Goal: Task Accomplishment & Management: Use online tool/utility

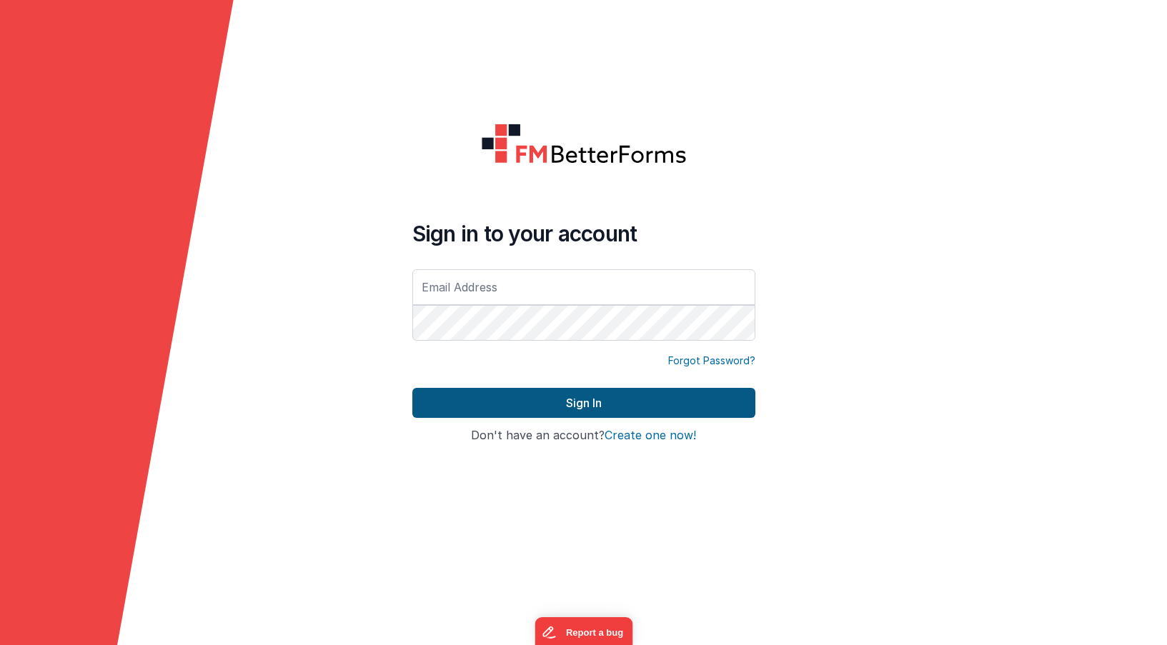
type input "[PERSON_NAME][EMAIL_ADDRESS][PERSON_NAME][DOMAIN_NAME]"
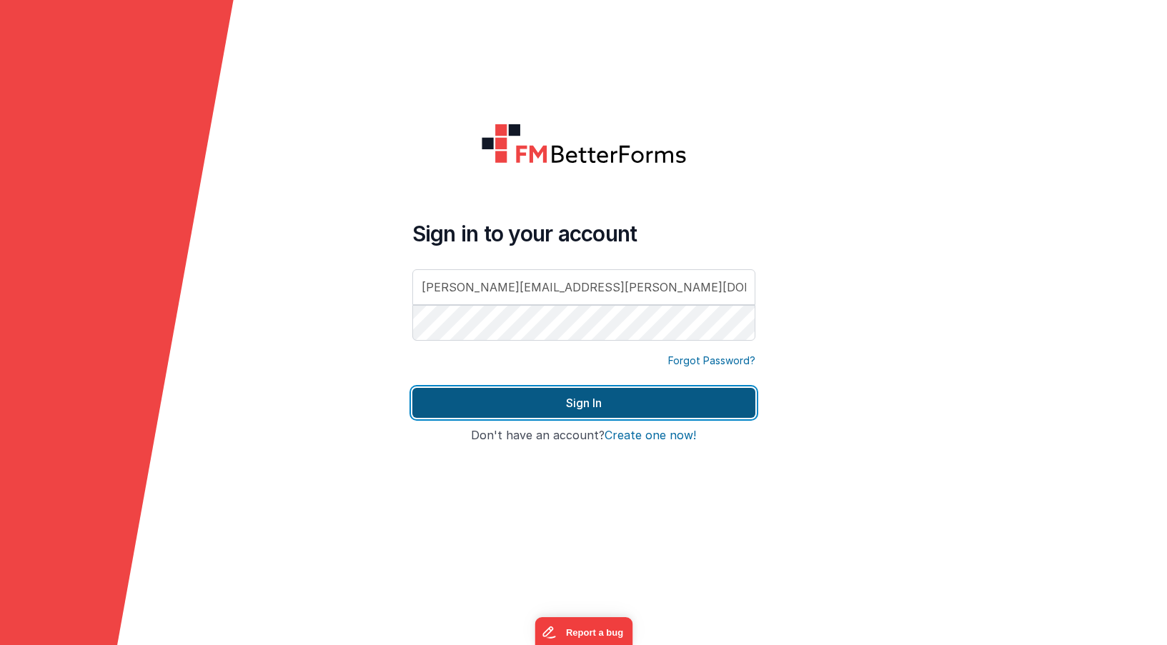
click at [585, 402] on button "Sign In" at bounding box center [583, 403] width 343 height 30
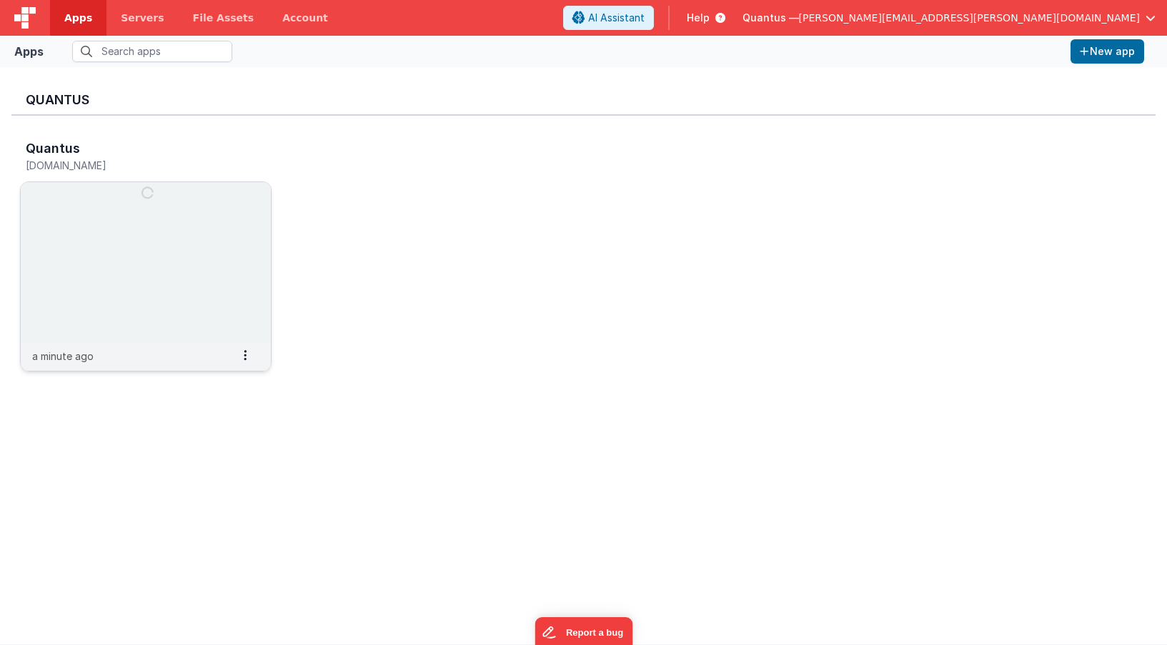
click at [144, 251] on img at bounding box center [146, 262] width 250 height 160
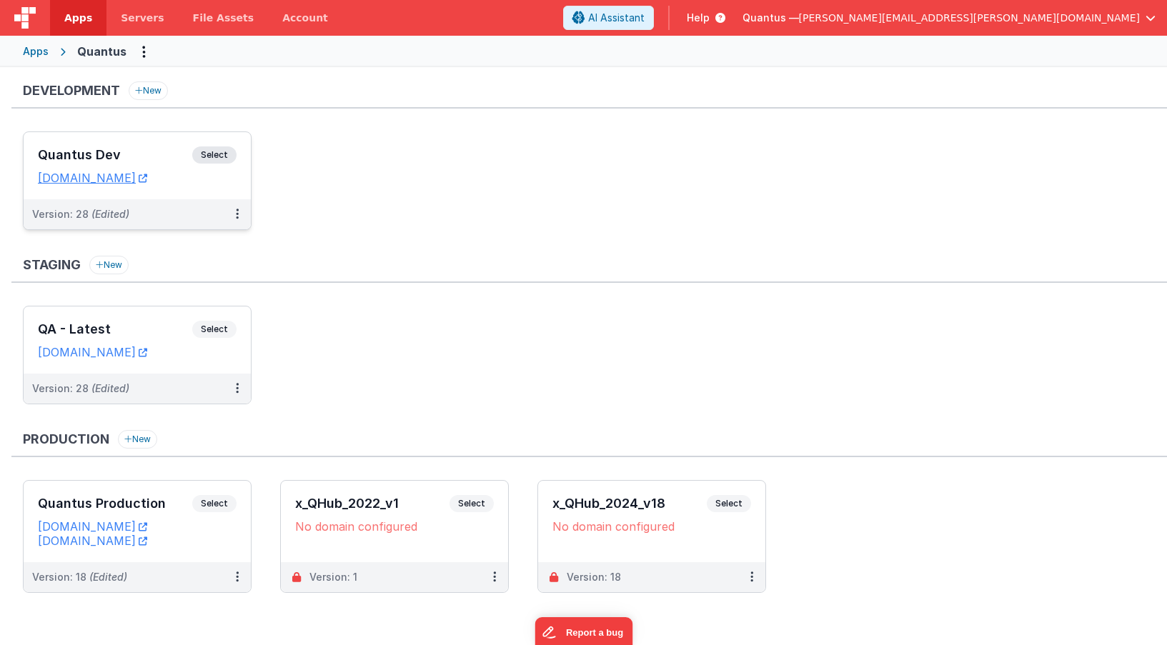
click at [187, 197] on div "Quantus Dev Select URLs [DOMAIN_NAME]" at bounding box center [137, 165] width 227 height 67
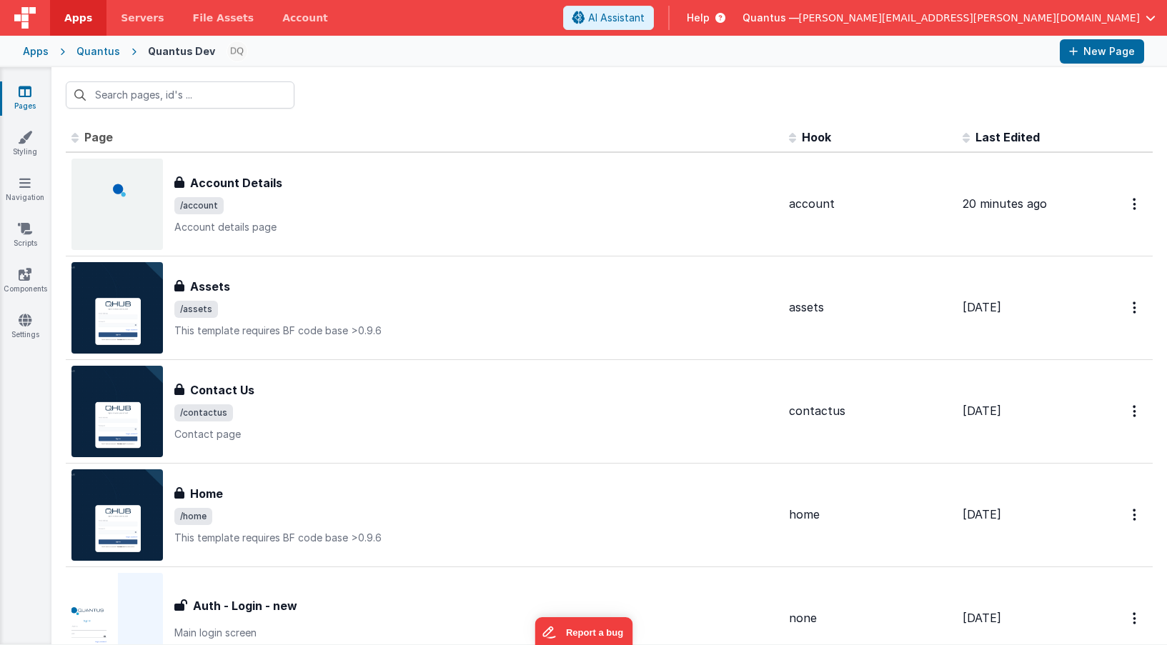
click at [986, 134] on span "Last Edited" at bounding box center [1008, 137] width 64 height 14
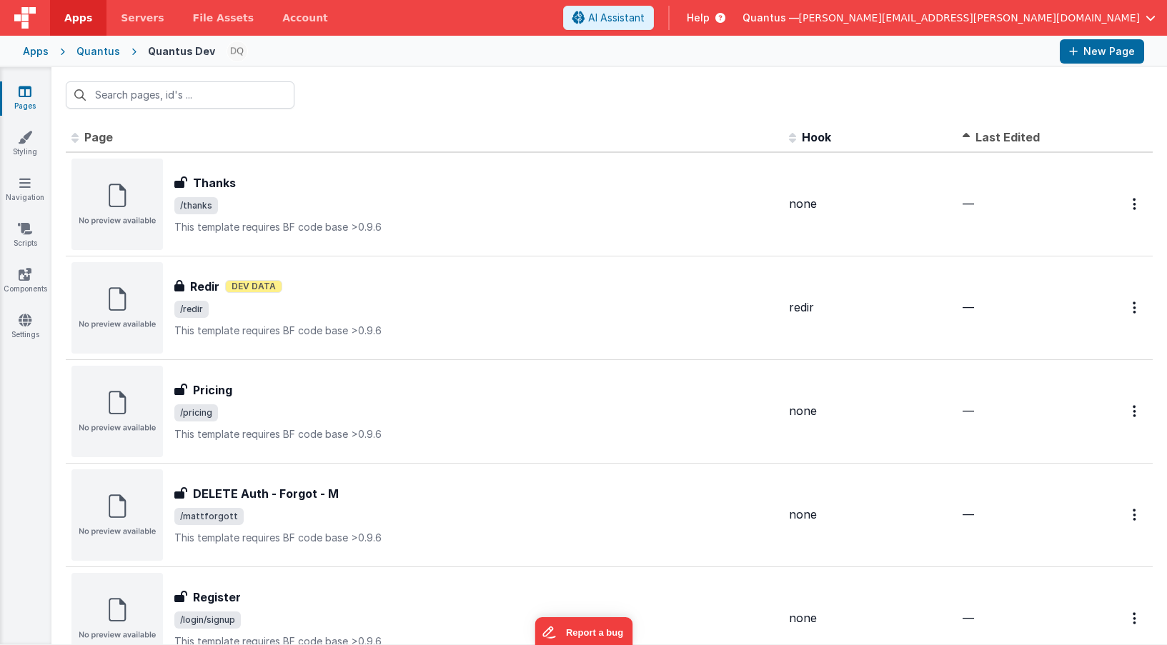
click at [984, 136] on span "Last Edited" at bounding box center [1008, 137] width 64 height 14
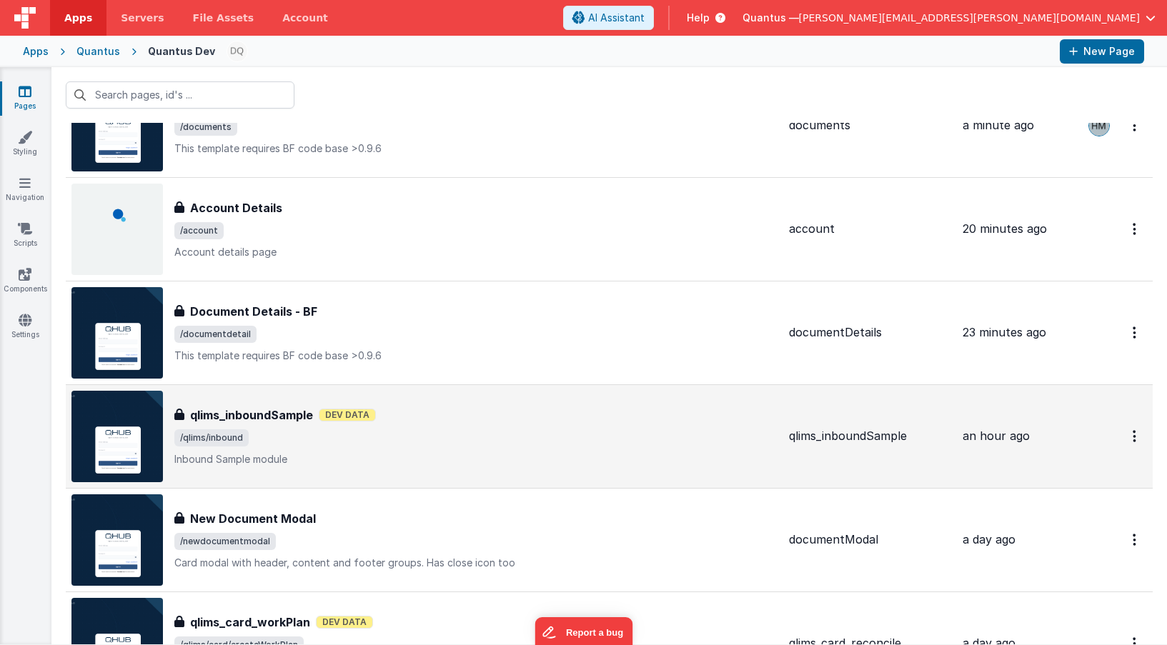
scroll to position [238, 0]
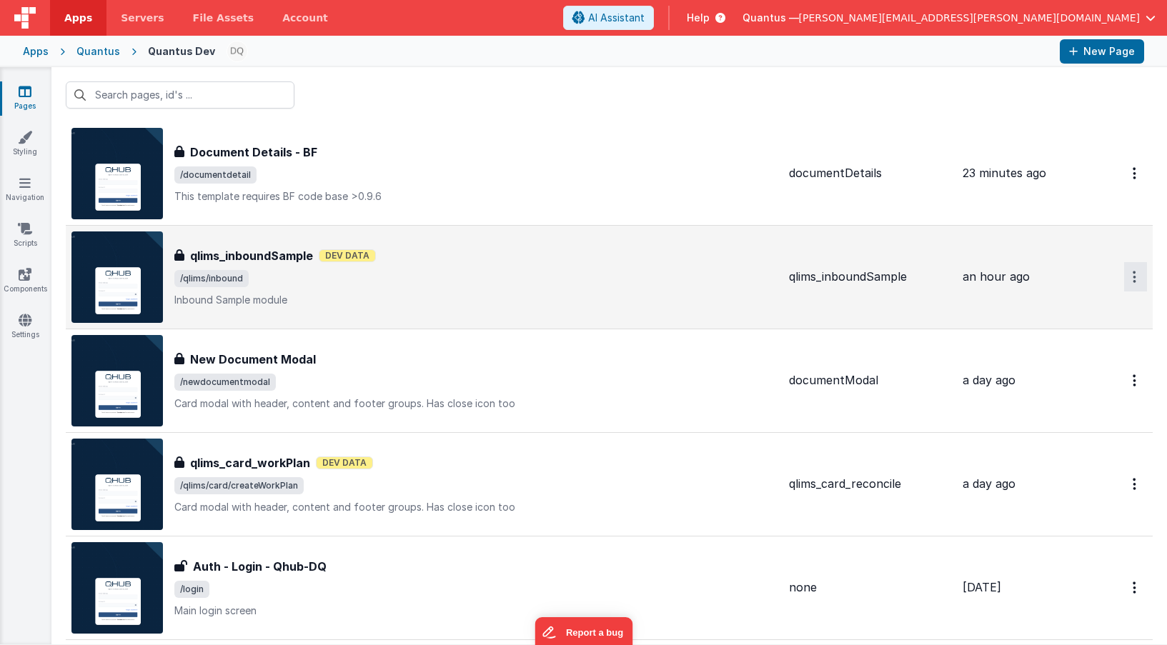
click at [1124, 274] on button "Options" at bounding box center [1135, 276] width 23 height 29
click at [1060, 312] on link "Preview" at bounding box center [1084, 310] width 126 height 26
